Goal: Information Seeking & Learning: Learn about a topic

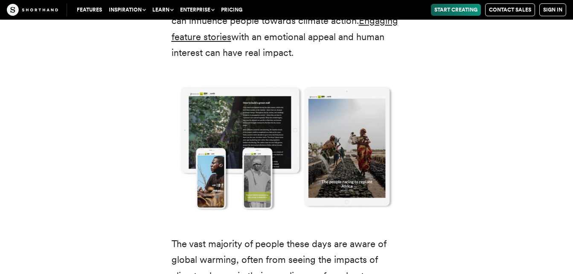
scroll to position [1178, 0]
click at [268, 137] on img at bounding box center [286, 146] width 265 height 153
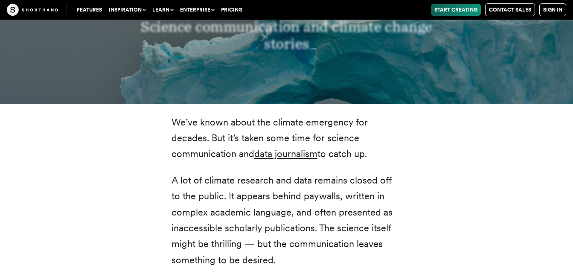
scroll to position [1570, 0]
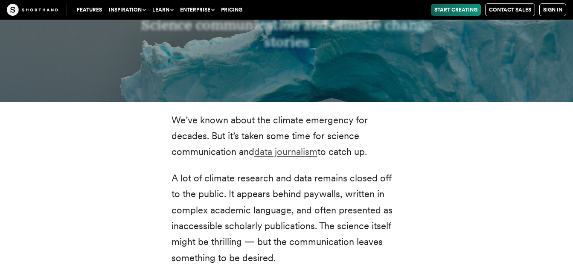
click at [309, 149] on link "data journalism" at bounding box center [285, 151] width 63 height 11
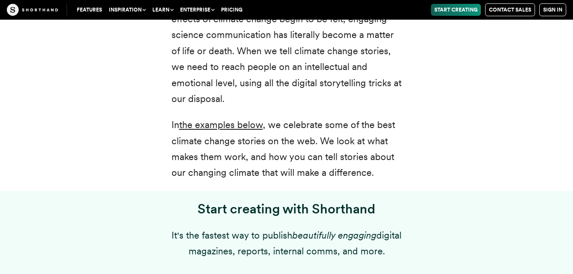
scroll to position [512, 0]
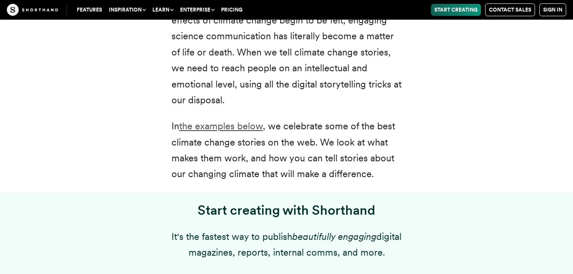
click at [221, 123] on link "the examples below" at bounding box center [221, 125] width 84 height 11
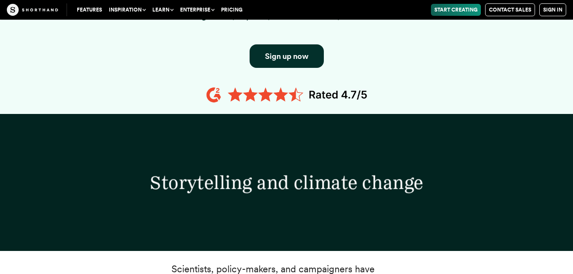
scroll to position [844, 0]
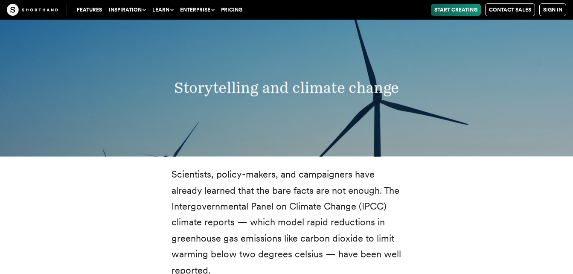
click at [570, 34] on div "Storytelling and climate change" at bounding box center [286, 87] width 573 height 137
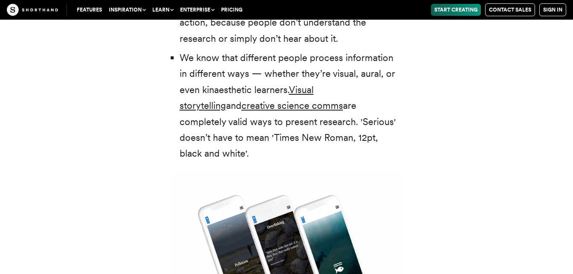
scroll to position [1926, 0]
drag, startPoint x: 350, startPoint y: 70, endPoint x: 370, endPoint y: 73, distance: 19.4
click at [370, 73] on li "We know that different people process information in different ways — whether t…" at bounding box center [291, 106] width 222 height 112
drag, startPoint x: 204, startPoint y: 90, endPoint x: 251, endPoint y: 94, distance: 47.5
click at [251, 94] on li "We know that different people process information in different ways — whether t…" at bounding box center [291, 106] width 222 height 112
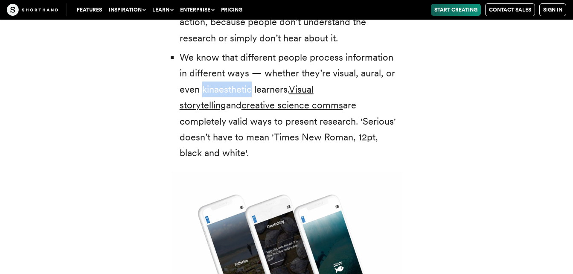
click at [239, 92] on li "We know that different people process information in different ways — whether t…" at bounding box center [291, 106] width 222 height 112
drag, startPoint x: 253, startPoint y: 90, endPoint x: 203, endPoint y: 90, distance: 50.8
click at [203, 90] on li "We know that different people process information in different ways — whether t…" at bounding box center [291, 106] width 222 height 112
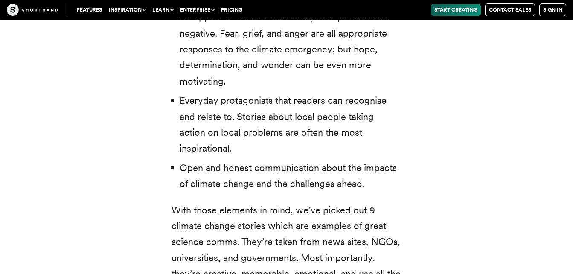
scroll to position [2643, 0]
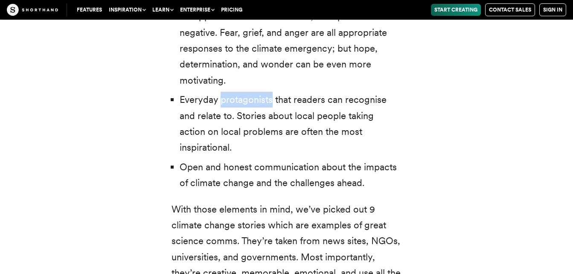
drag, startPoint x: 220, startPoint y: 87, endPoint x: 271, endPoint y: 79, distance: 51.7
click at [271, 92] on li "Everyday protagonists that readers can recognise and relate to. Stories about l…" at bounding box center [291, 124] width 222 height 64
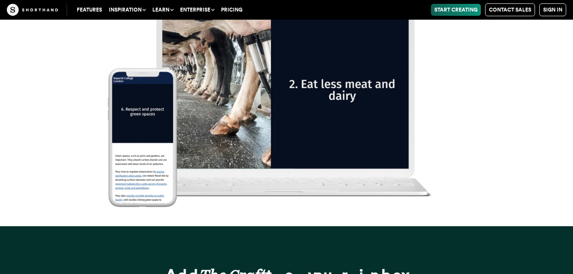
scroll to position [10948, 0]
